Goal: Task Accomplishment & Management: Use online tool/utility

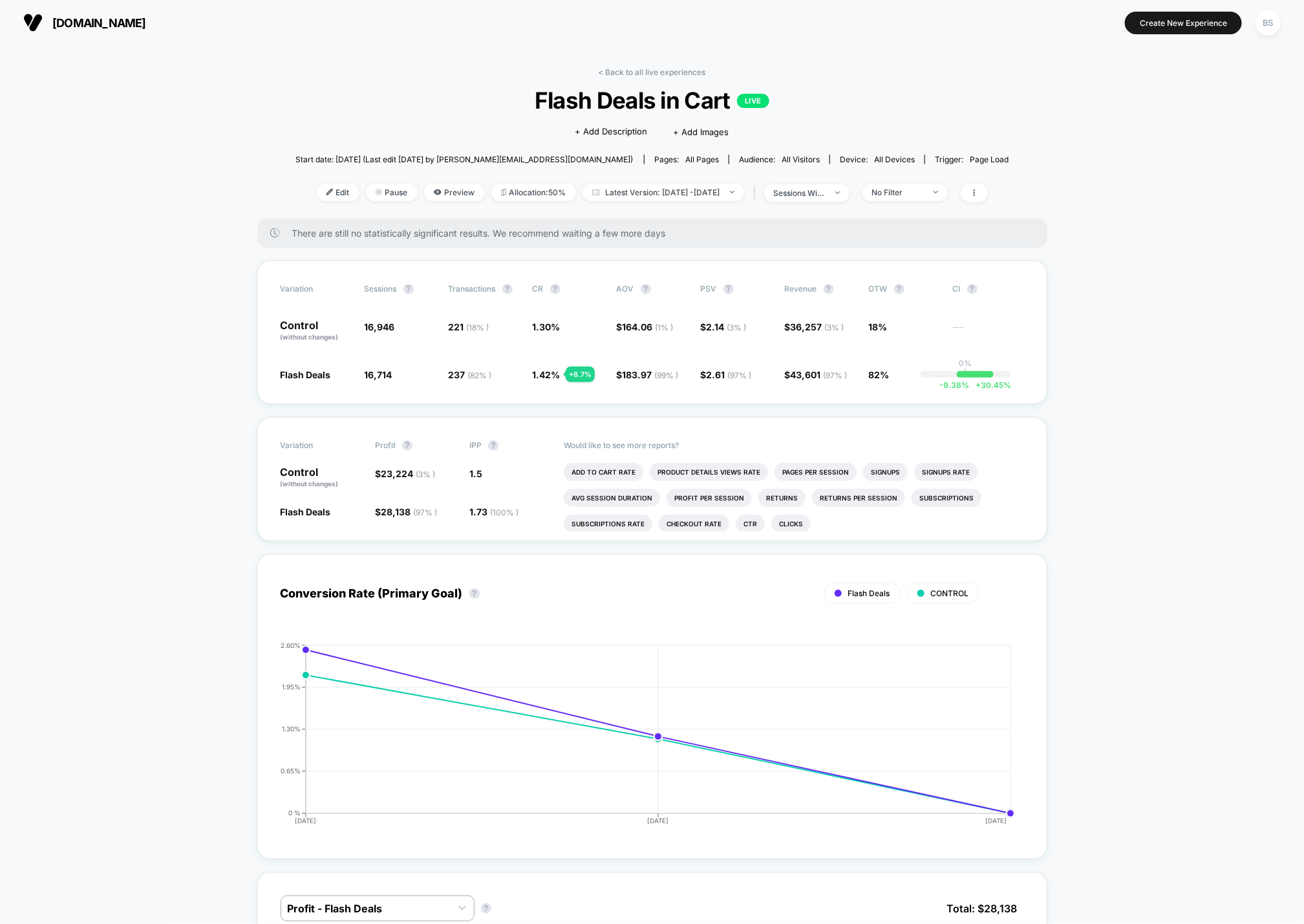
click at [615, 76] on link "< Back to all live experiences" at bounding box center [652, 72] width 107 height 9
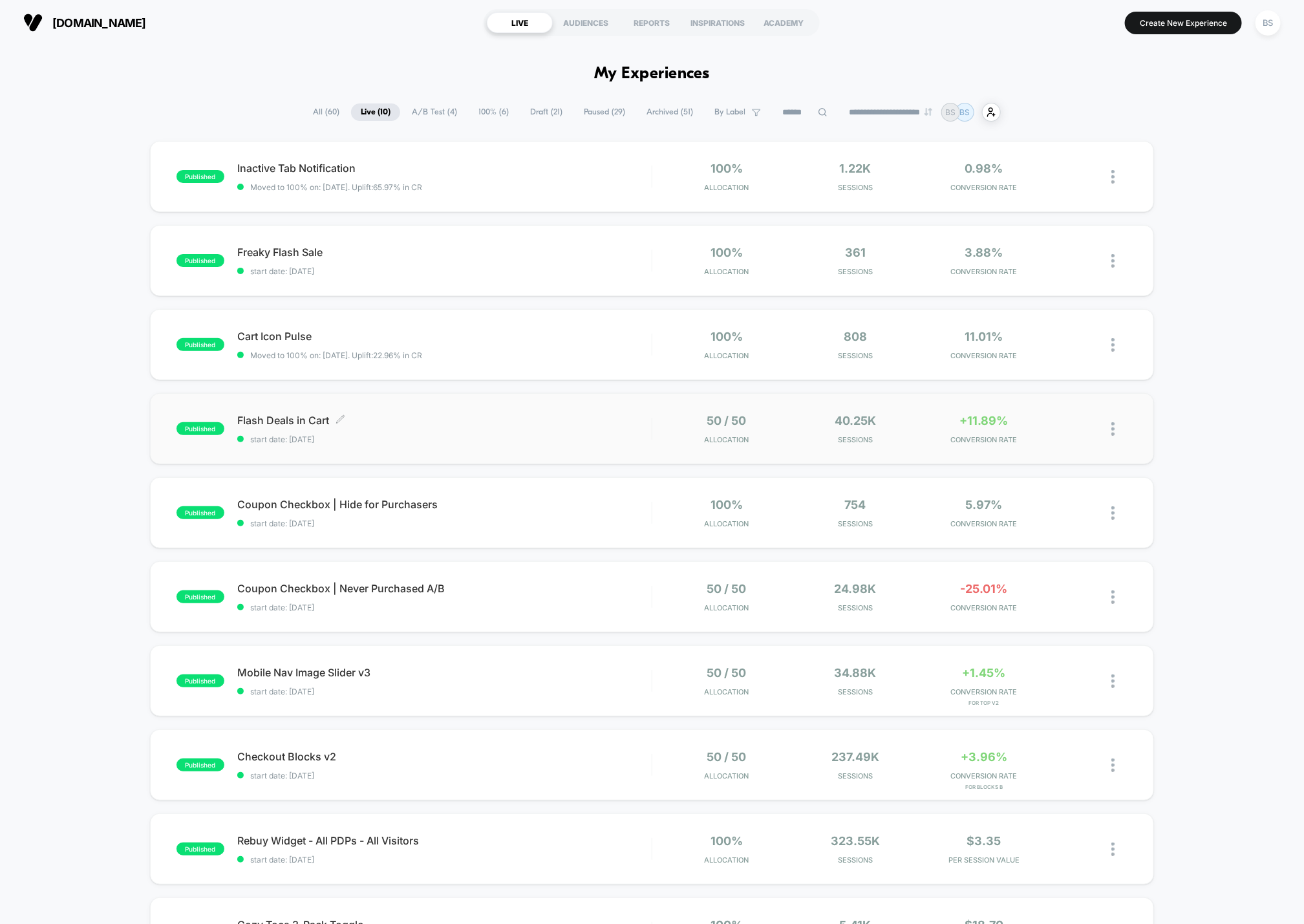
click at [575, 426] on span "Flash Deals in Cart Click to edit experience details" at bounding box center [444, 420] width 415 height 13
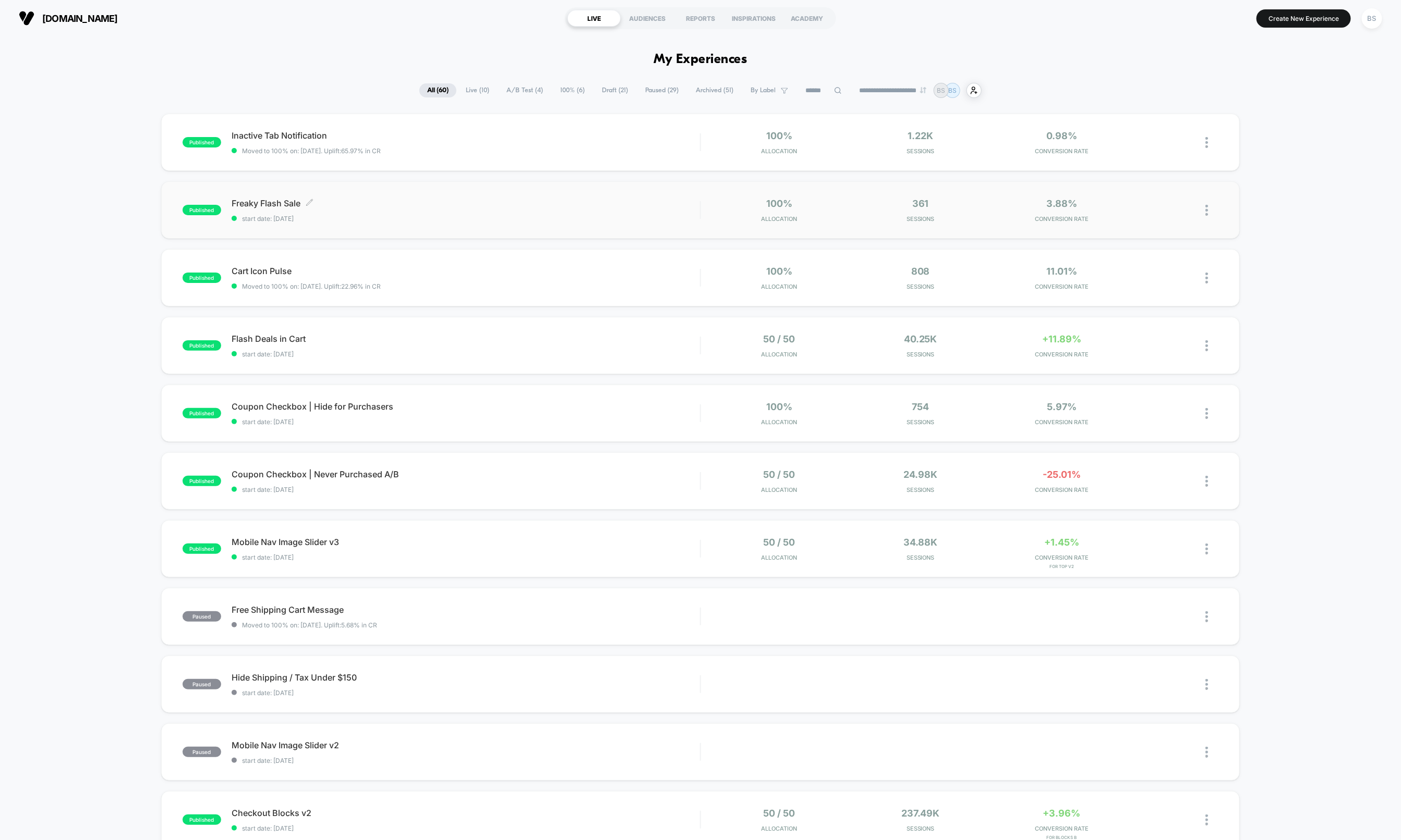
click at [433, 199] on span "Freaky Flash Sale Click to edit experience details" at bounding box center [466, 203] width 469 height 10
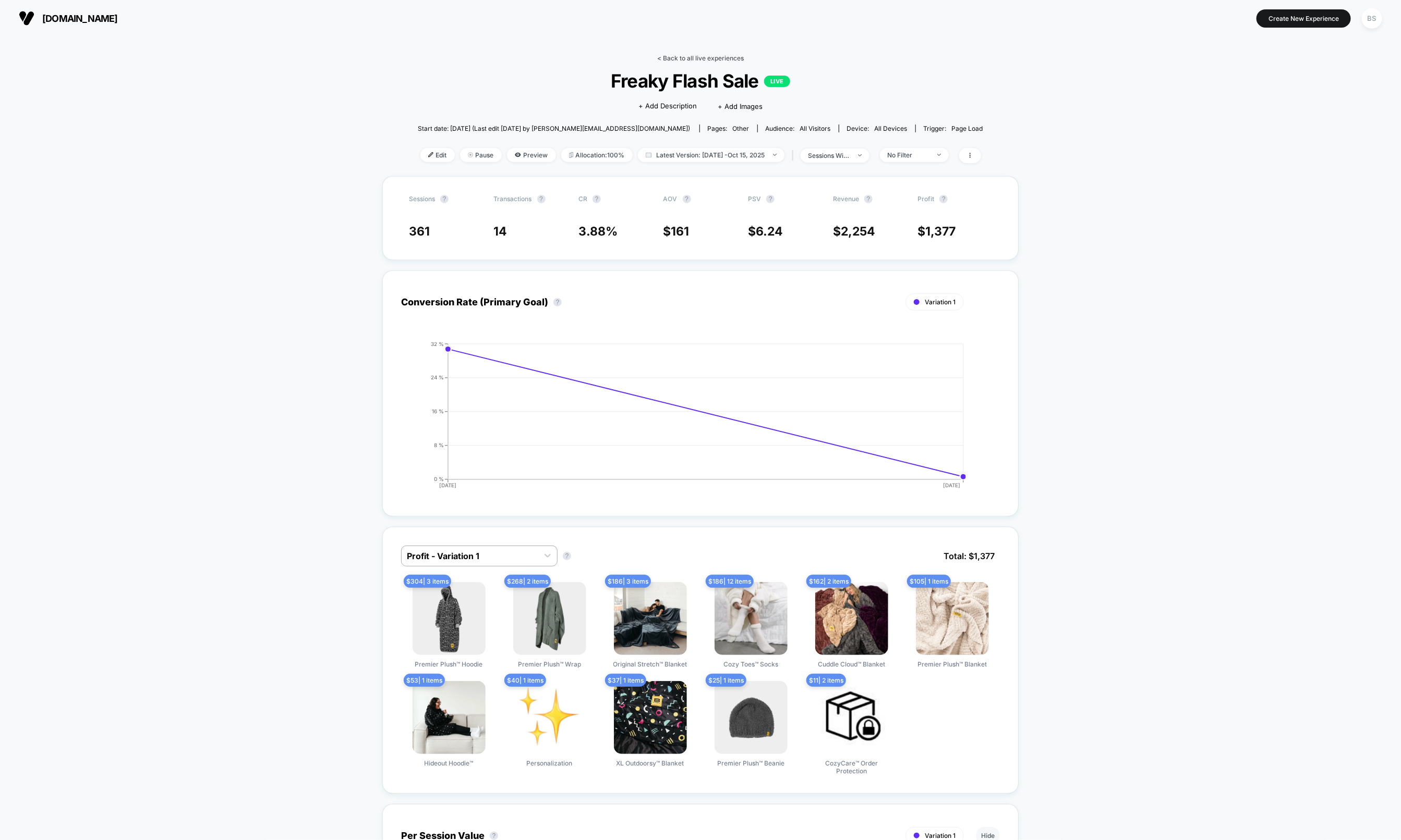
click at [671, 56] on link "< Back to all live experiences" at bounding box center [700, 58] width 86 height 7
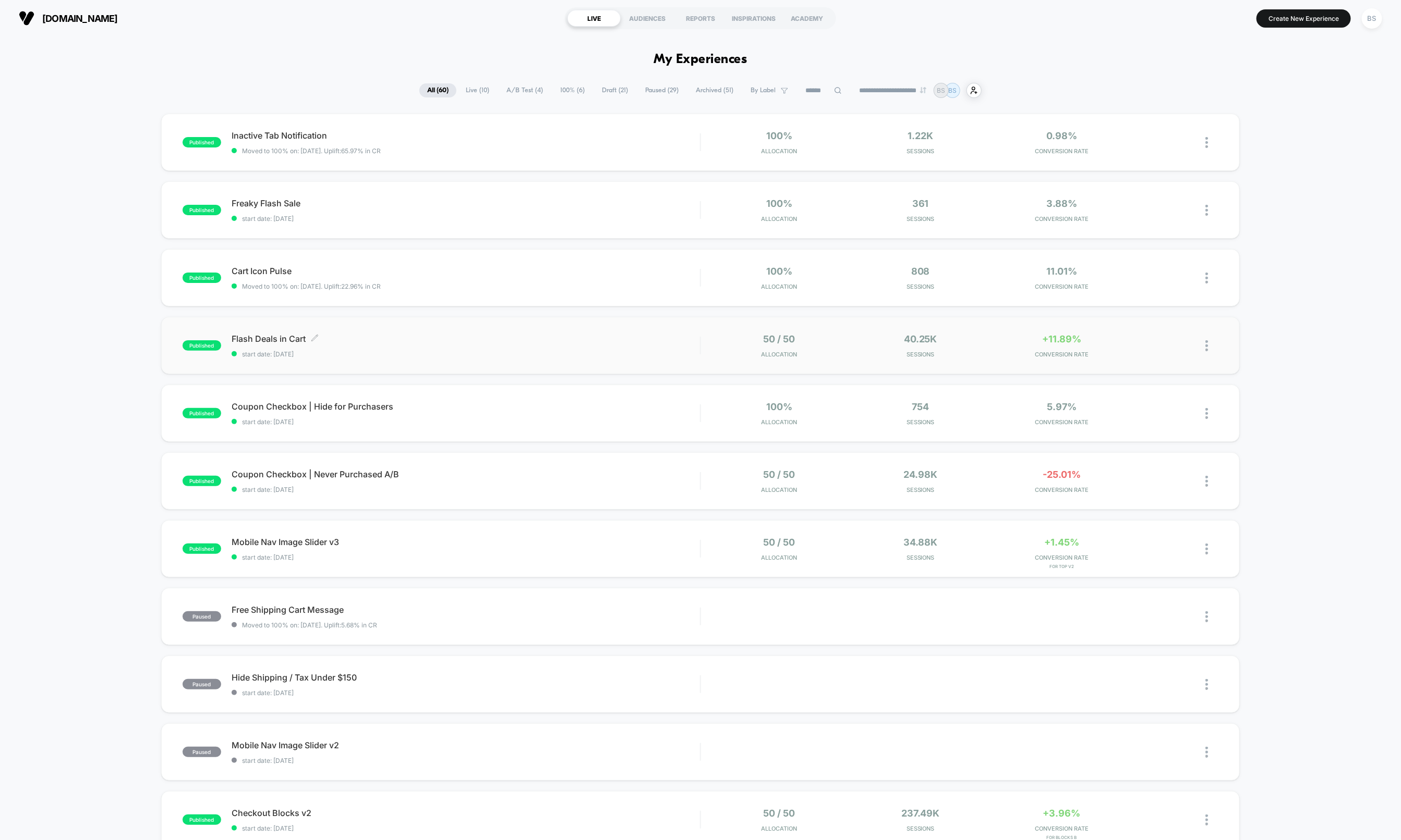
click at [392, 354] on span "start date: [DATE]" at bounding box center [466, 354] width 469 height 7
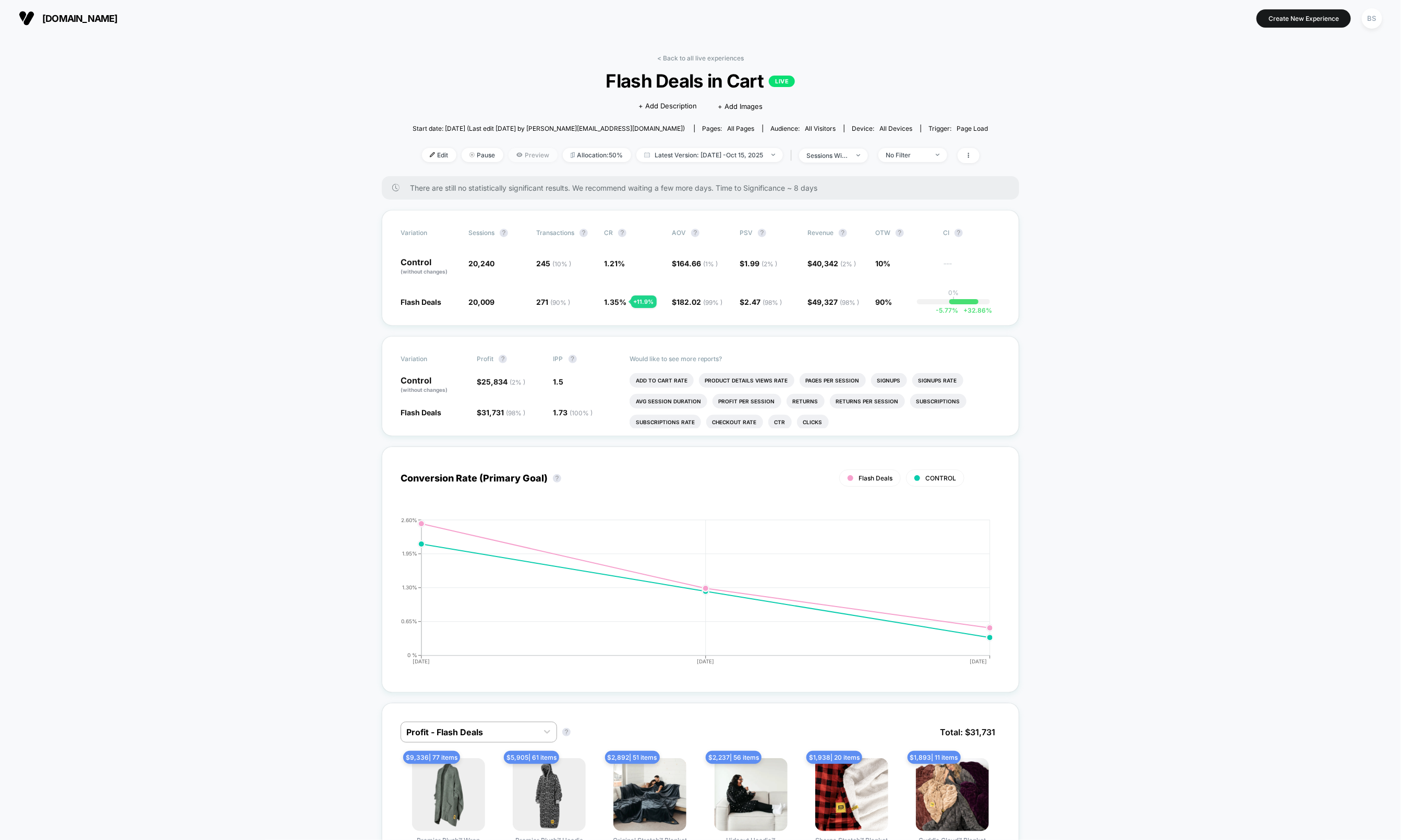
click at [522, 155] on span "Preview" at bounding box center [533, 155] width 49 height 14
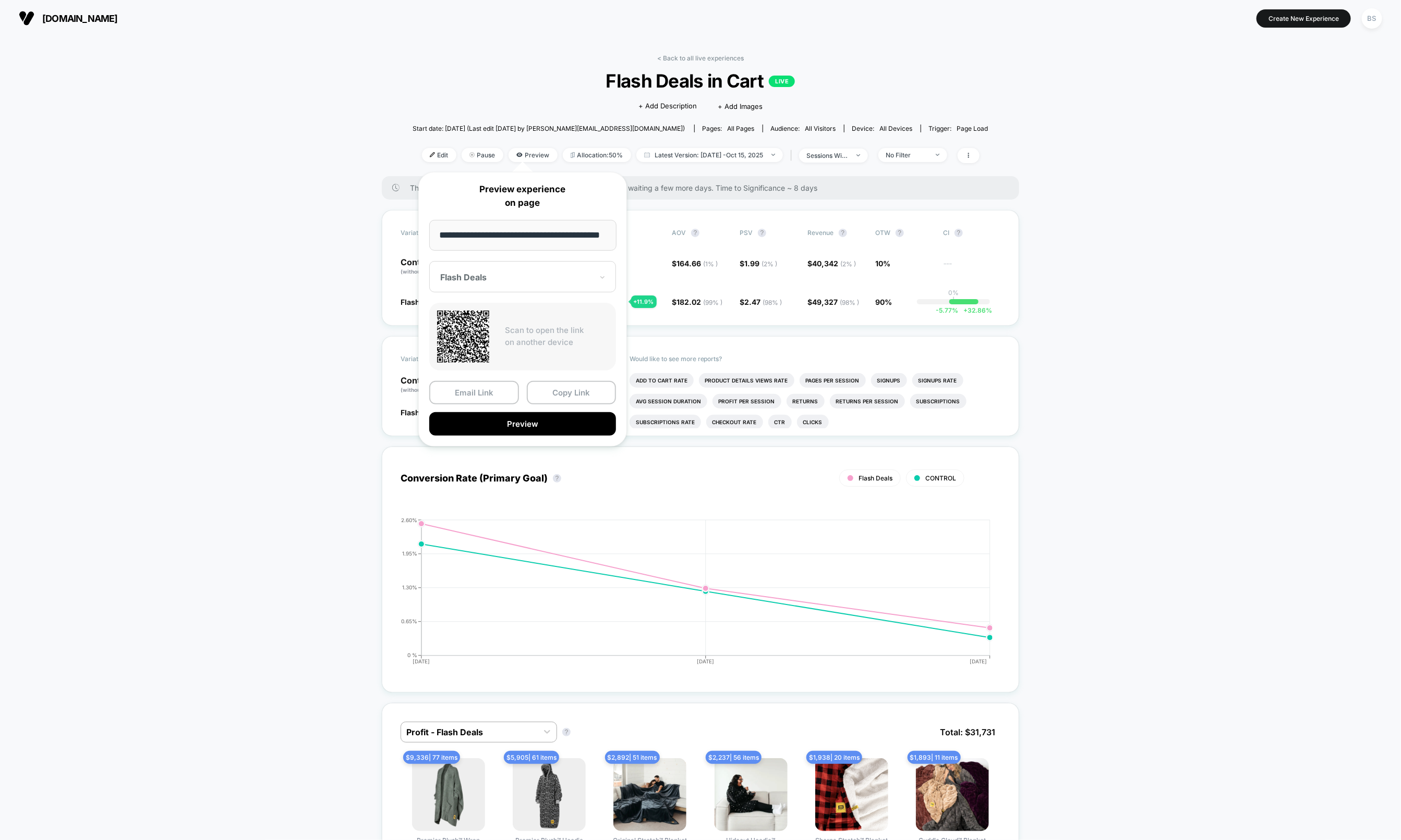
drag, startPoint x: 552, startPoint y: 395, endPoint x: 934, endPoint y: 161, distance: 448.0
click at [554, 394] on button "Copy Link" at bounding box center [571, 393] width 90 height 23
